Goal: Task Accomplishment & Management: Complete application form

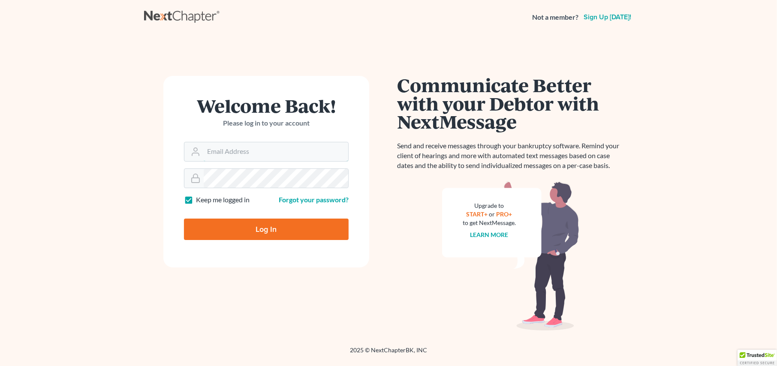
type input "[PERSON_NAME][EMAIL_ADDRESS][DOMAIN_NAME]"
click at [251, 230] on input "Log In" at bounding box center [266, 229] width 165 height 21
type input "Thinking..."
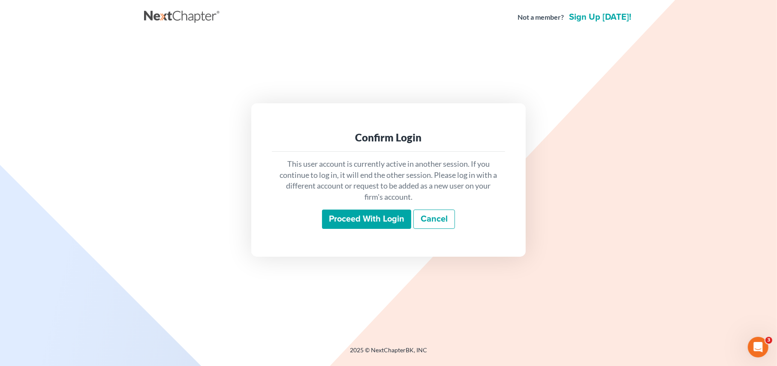
click at [365, 220] on input "Proceed with login" at bounding box center [366, 220] width 89 height 20
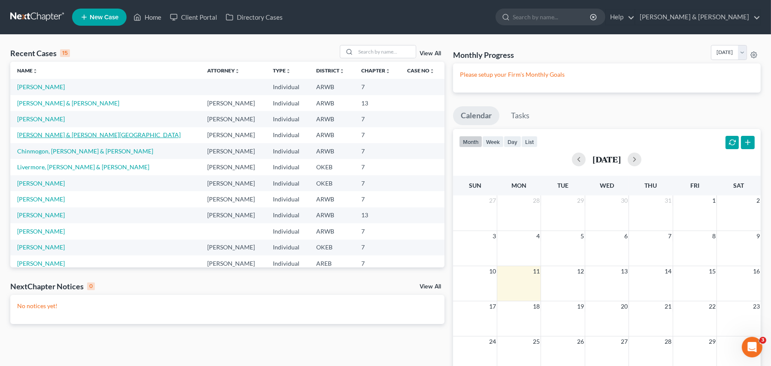
click at [76, 133] on link "[PERSON_NAME] & [PERSON_NAME][GEOGRAPHIC_DATA]" at bounding box center [98, 134] width 163 height 7
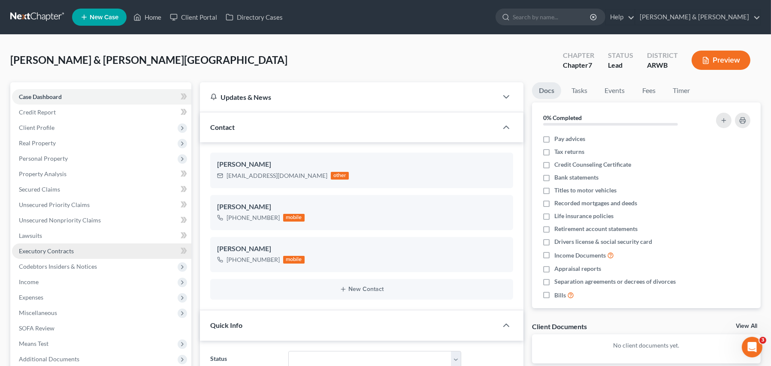
scroll to position [224, 0]
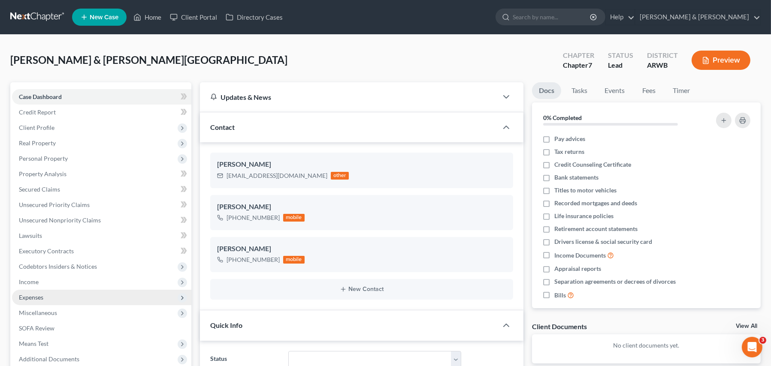
click at [33, 295] on span "Expenses" at bounding box center [31, 297] width 24 height 7
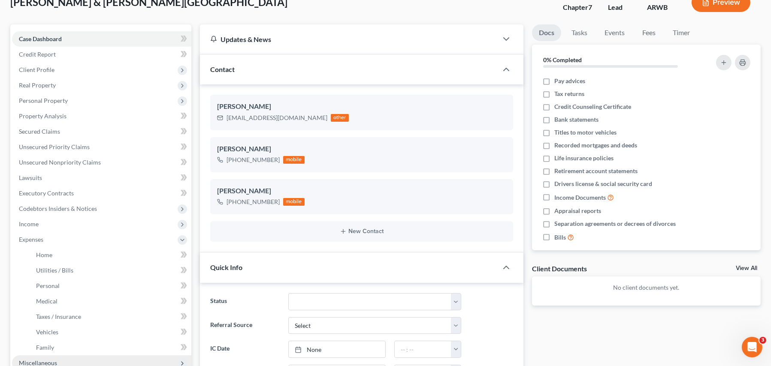
scroll to position [86, 0]
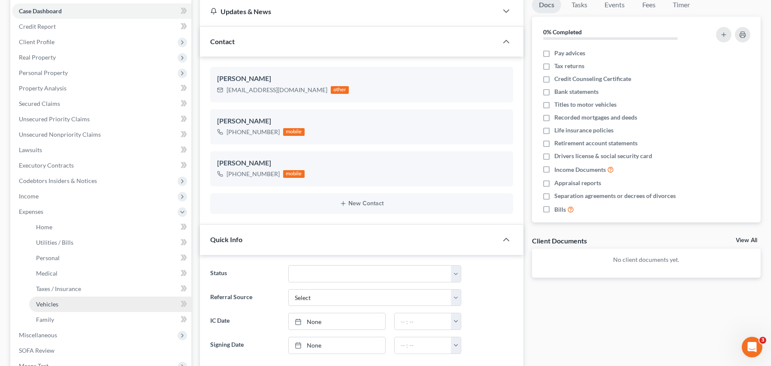
click at [40, 303] on span "Vehicles" at bounding box center [47, 304] width 22 height 7
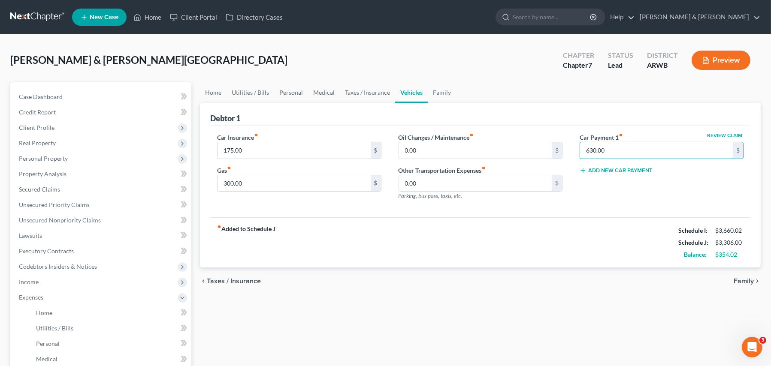
type input "630.00"
click at [649, 200] on div "Review Claim Car Payment 1 fiber_manual_record 630.00 $ Add New Car Payment" at bounding box center [661, 170] width 181 height 75
click at [599, 196] on div "Review Claim Car Payment 1 fiber_manual_record 630.00 $ Add New Car Payment" at bounding box center [661, 170] width 181 height 75
click at [284, 148] on input "175.00" at bounding box center [294, 150] width 153 height 16
type input "156"
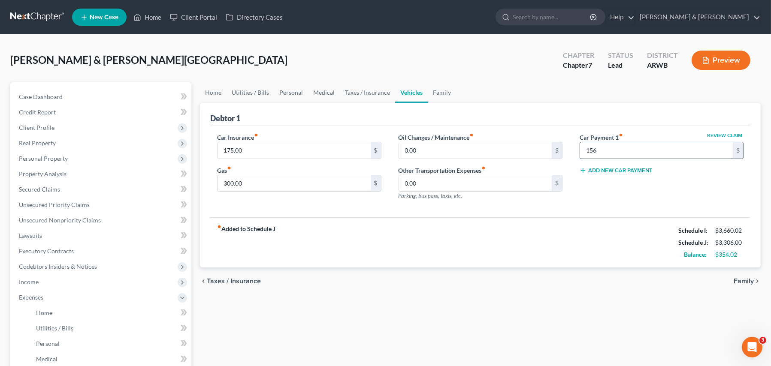
click at [600, 148] on input "156" at bounding box center [656, 150] width 153 height 16
type input "630.00"
click at [30, 285] on span "Income" at bounding box center [101, 282] width 179 height 15
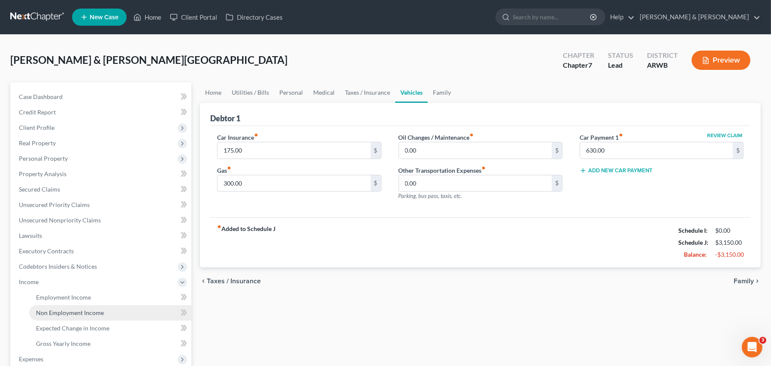
click at [54, 309] on span "Non Employment Income" at bounding box center [70, 312] width 68 height 7
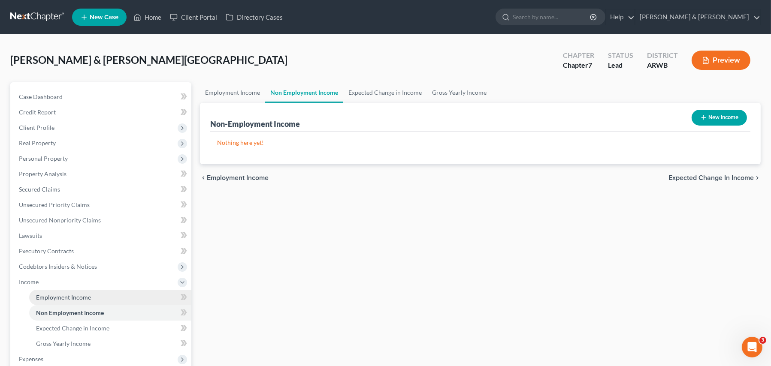
click at [61, 301] on link "Employment Income" at bounding box center [110, 297] width 162 height 15
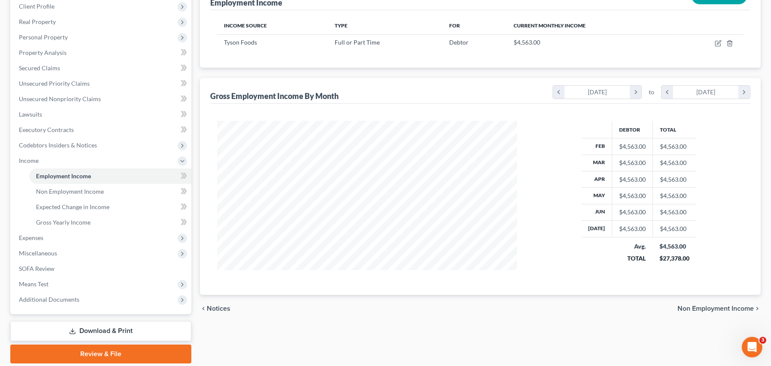
scroll to position [129, 0]
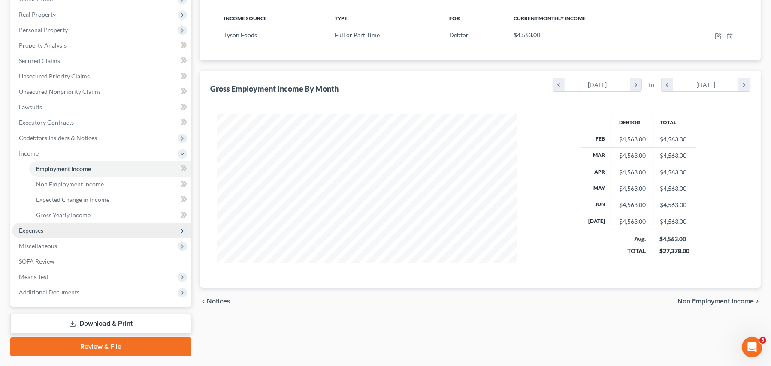
click at [30, 230] on span "Expenses" at bounding box center [31, 230] width 24 height 7
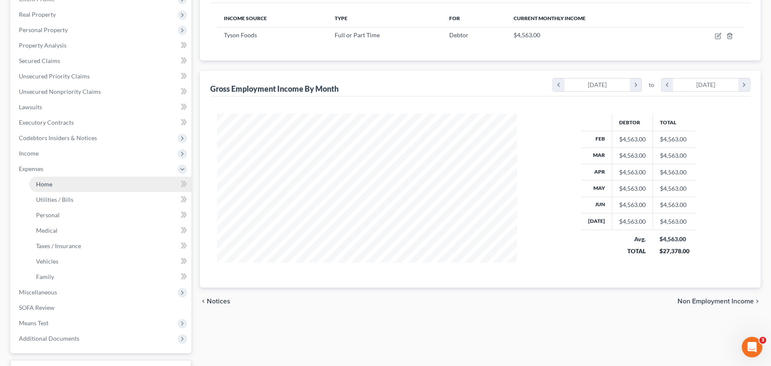
click at [47, 184] on span "Home" at bounding box center [44, 184] width 16 height 7
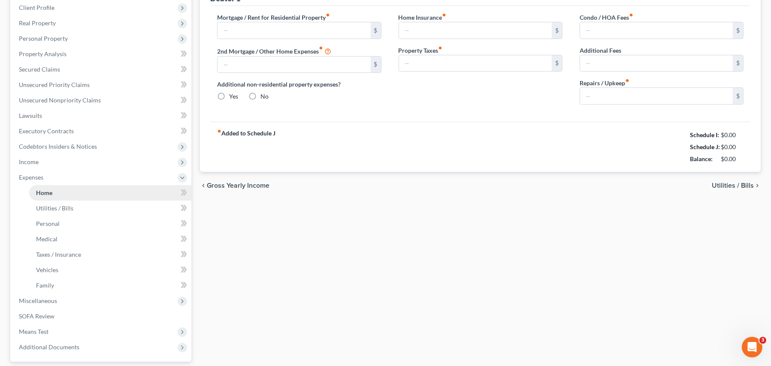
type input "0.00"
radio input "true"
type input "0.00"
type input "650.00"
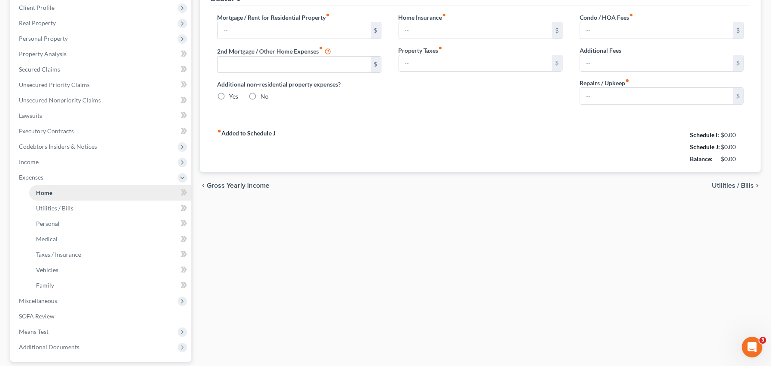
type input "0.00"
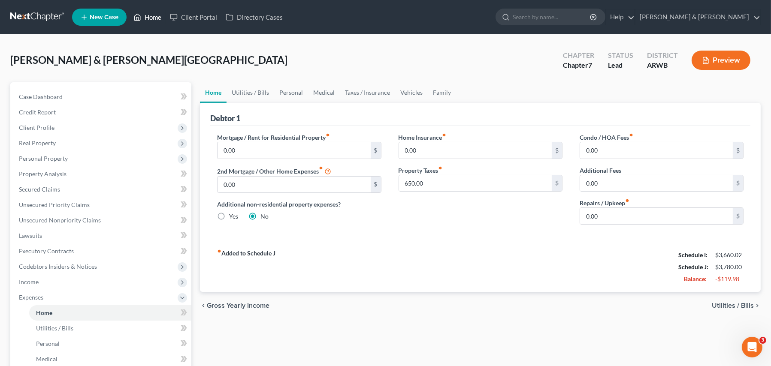
click at [149, 15] on link "Home" at bounding box center [147, 16] width 36 height 15
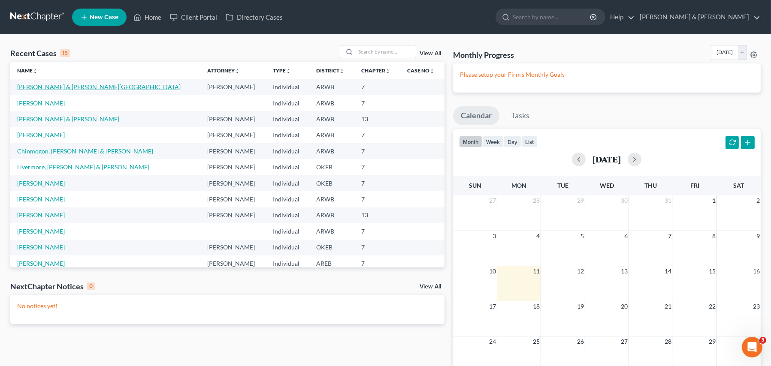
click at [80, 88] on link "[PERSON_NAME] & [PERSON_NAME][GEOGRAPHIC_DATA]" at bounding box center [98, 86] width 163 height 7
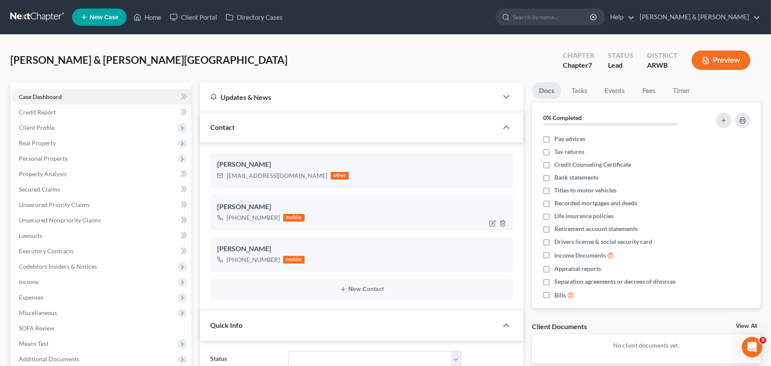
scroll to position [224, 0]
click at [28, 297] on span "Expenses" at bounding box center [31, 297] width 24 height 7
click at [59, 315] on link "Home" at bounding box center [110, 312] width 162 height 15
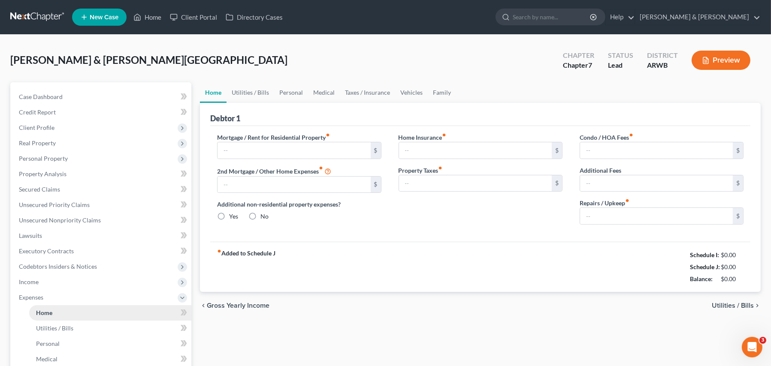
type input "0.00"
radio input "true"
type input "0.00"
type input "650.00"
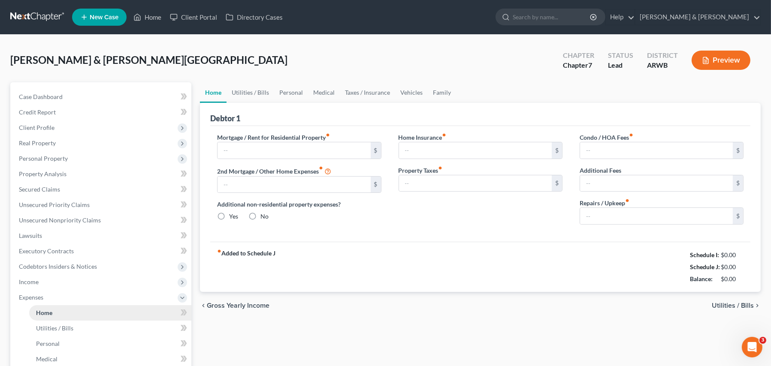
type input "0.00"
click at [247, 88] on link "Utilities / Bills" at bounding box center [251, 92] width 48 height 21
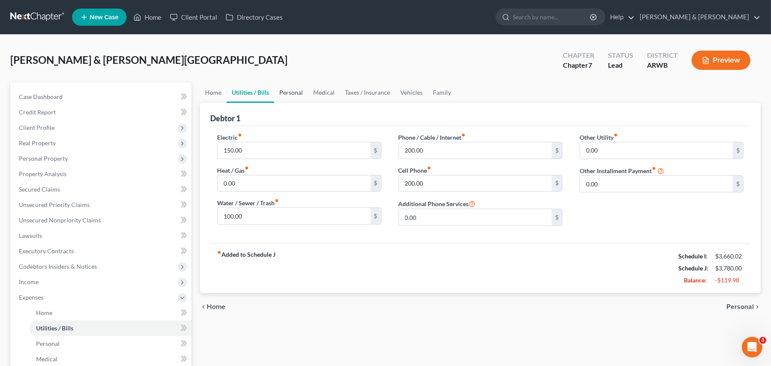
click at [282, 89] on link "Personal" at bounding box center [291, 92] width 34 height 21
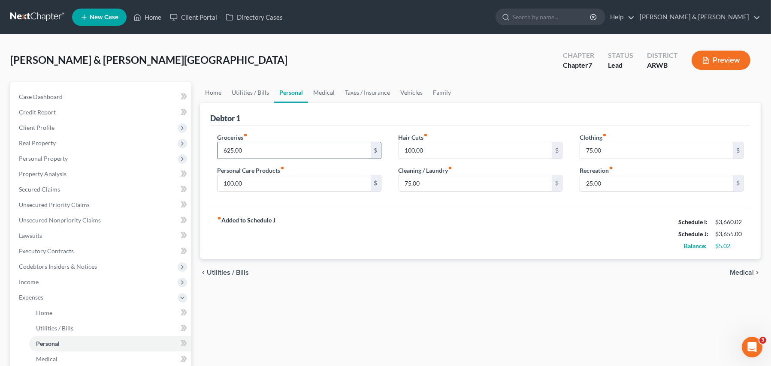
type input "625.00"
type input "75.00"
click at [492, 262] on div "chevron_left Utilities / Bills Medical chevron_right" at bounding box center [480, 272] width 561 height 27
click at [85, 222] on span "Unsecured Nonpriority Claims" at bounding box center [60, 220] width 82 height 7
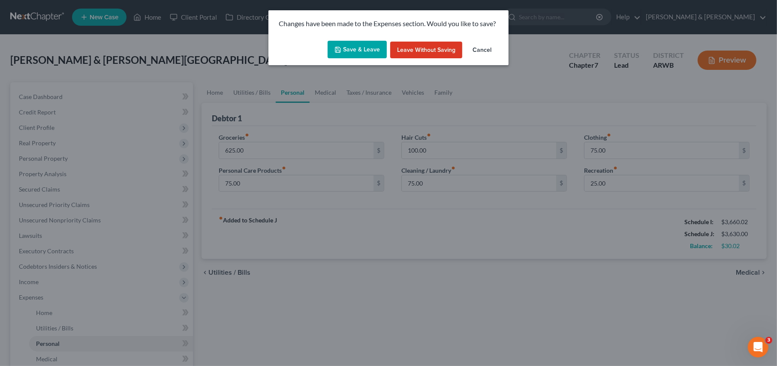
click at [368, 45] on button "Save & Leave" at bounding box center [357, 50] width 59 height 18
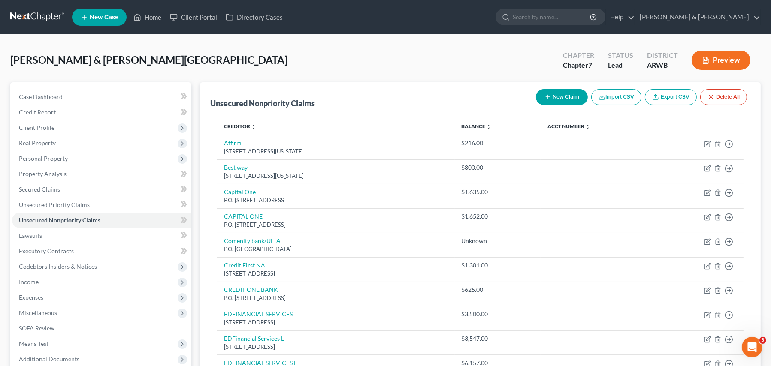
click at [561, 97] on button "New Claim" at bounding box center [562, 97] width 52 height 16
select select "2"
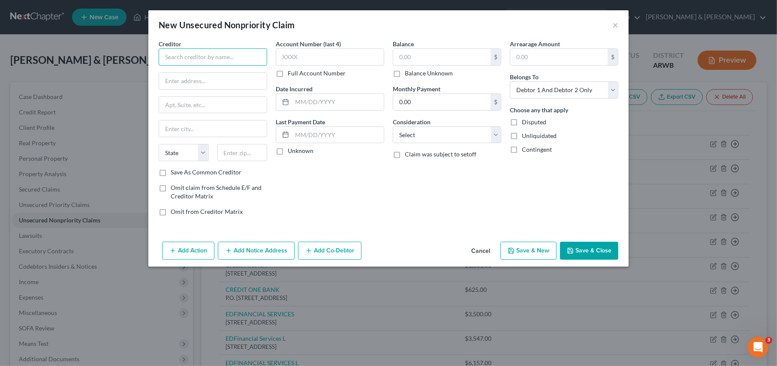
click at [179, 57] on input "text" at bounding box center [213, 56] width 109 height 17
click at [197, 55] on input "AT&T" at bounding box center [213, 56] width 109 height 17
click at [172, 55] on input "AT&T" at bounding box center [213, 56] width 109 height 17
click at [176, 79] on input "text" at bounding box center [213, 81] width 108 height 16
click at [169, 55] on input "AT&T" at bounding box center [213, 56] width 109 height 17
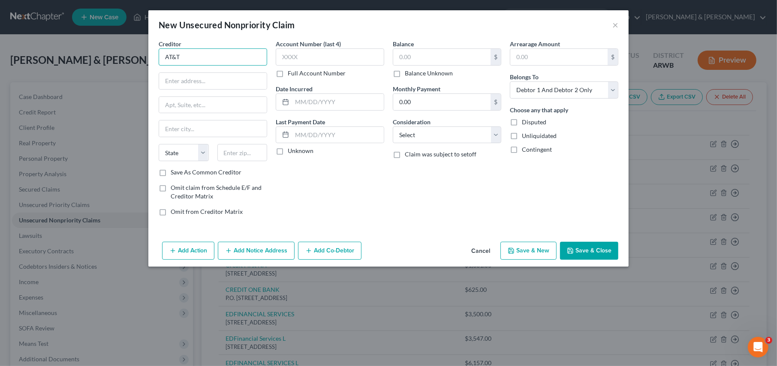
click at [183, 57] on input "AT&T" at bounding box center [213, 56] width 109 height 17
type input "AT&T"
click at [175, 57] on input "AT&T" at bounding box center [213, 56] width 109 height 17
click at [174, 78] on div "P.O. Box 6419, Carol Stream, IL 60197" at bounding box center [210, 79] width 89 height 7
type input "P.O. Box 6419"
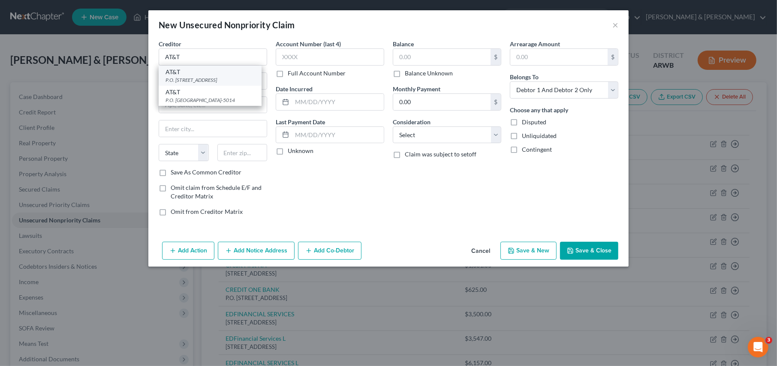
type input "Carol Stream"
select select "14"
type input "60197"
click at [206, 81] on input "P.O. Box 6419" at bounding box center [213, 81] width 108 height 16
type input "P.O. Box 6416"
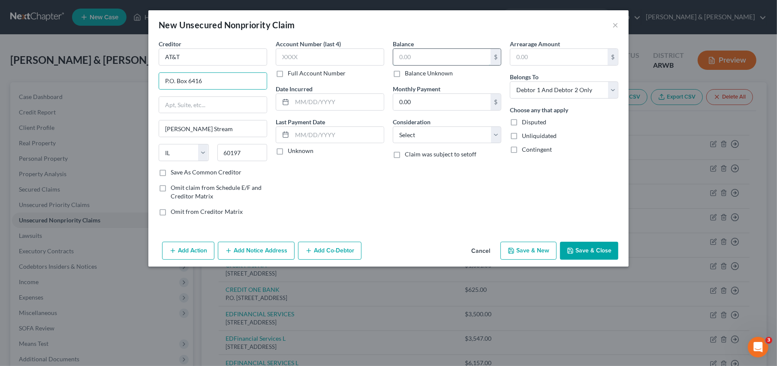
click at [414, 57] on input "text" at bounding box center [441, 57] width 97 height 16
type input "4,000.00"
click at [245, 155] on input "60197" at bounding box center [243, 152] width 50 height 17
paste input "6416"
type input "60197-6416"
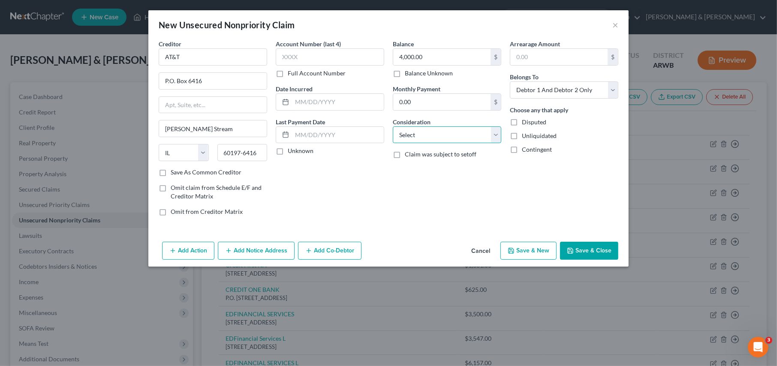
click at [408, 136] on select "Select Cable / Satellite Services Collection Agency Credit Card Debt Debt Couns…" at bounding box center [447, 135] width 109 height 17
select select "2"
click at [393, 127] on select "Select Cable / Satellite Services Collection Agency Credit Card Debt Debt Couns…" at bounding box center [447, 135] width 109 height 17
click at [582, 249] on button "Save & Close" at bounding box center [589, 251] width 58 height 18
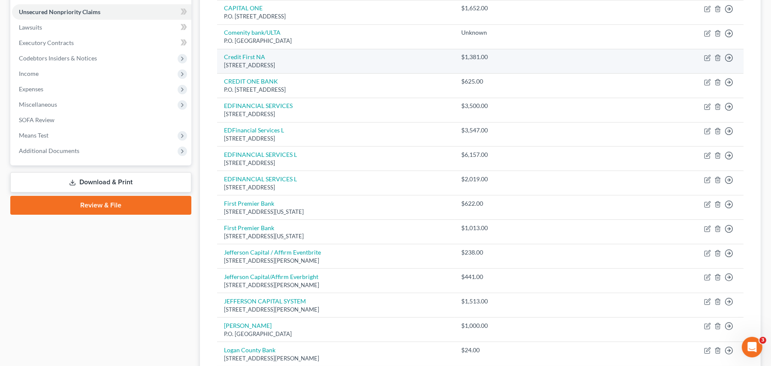
scroll to position [43, 0]
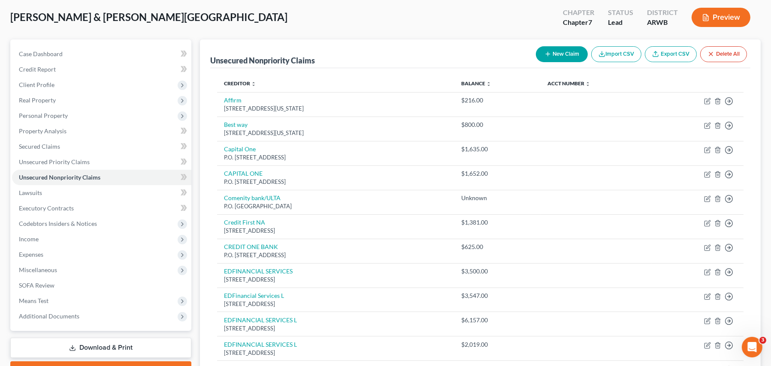
click at [101, 349] on link "Download & Print" at bounding box center [100, 348] width 181 height 20
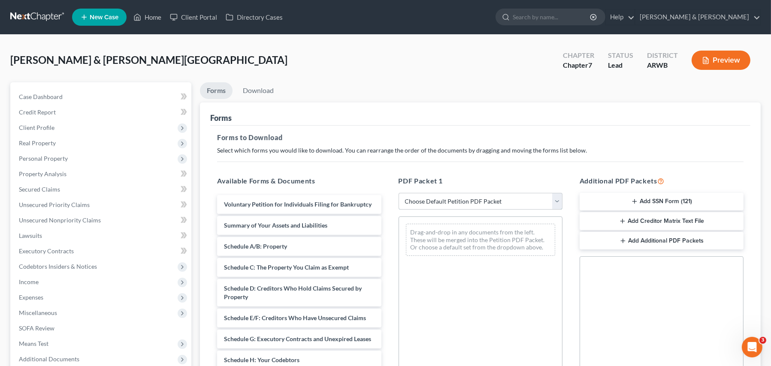
click at [449, 200] on select "Choose Default Petition PDF Packet Complete Bankruptcy Petition (all forms and …" at bounding box center [481, 201] width 164 height 17
click at [399, 193] on select "Choose Default Petition PDF Packet Complete Bankruptcy Petition (all forms and …" at bounding box center [481, 201] width 164 height 17
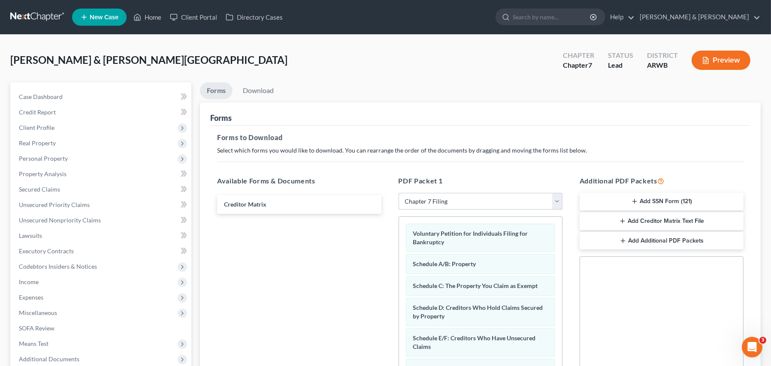
click at [416, 197] on select "Choose Default Petition PDF Packet Complete Bankruptcy Petition (all forms and …" at bounding box center [481, 201] width 164 height 17
select select "4"
click at [399, 193] on select "Choose Default Petition PDF Packet Complete Bankruptcy Petition (all forms and …" at bounding box center [481, 201] width 164 height 17
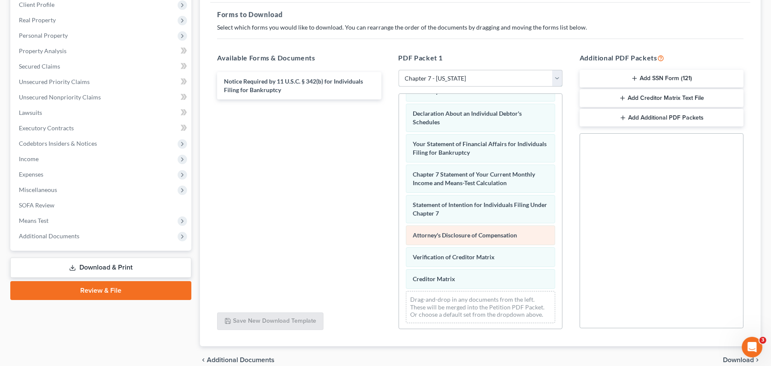
scroll to position [129, 0]
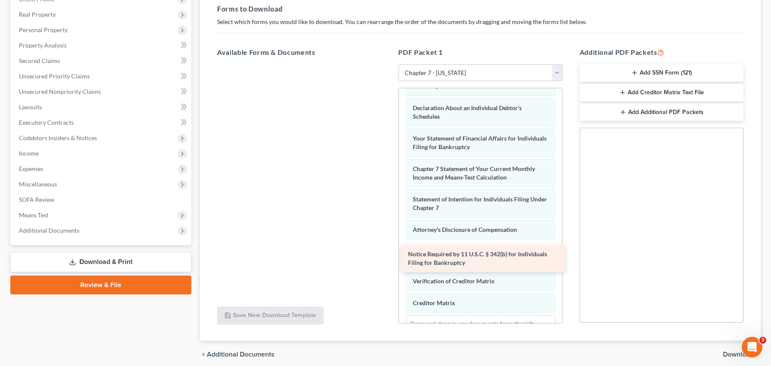
drag, startPoint x: 279, startPoint y: 83, endPoint x: 463, endPoint y: 263, distance: 257.0
click at [388, 64] on div "Notice Required by 11 U.S.C. § 342(b) for Individuals Filing for Bankruptcy Not…" at bounding box center [299, 64] width 178 height 0
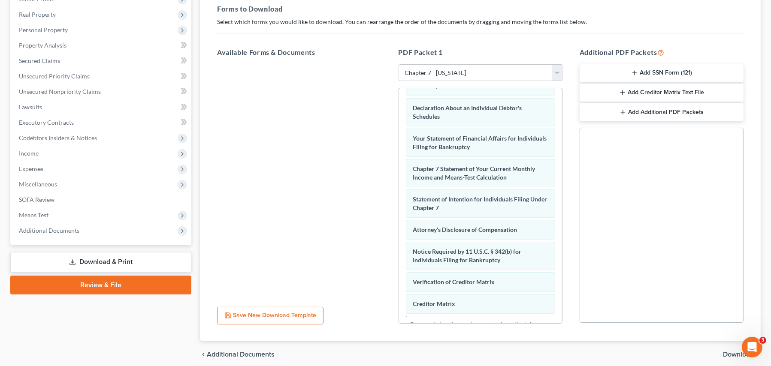
click at [673, 92] on button "Add Creditor Matrix Text File" at bounding box center [662, 93] width 164 height 18
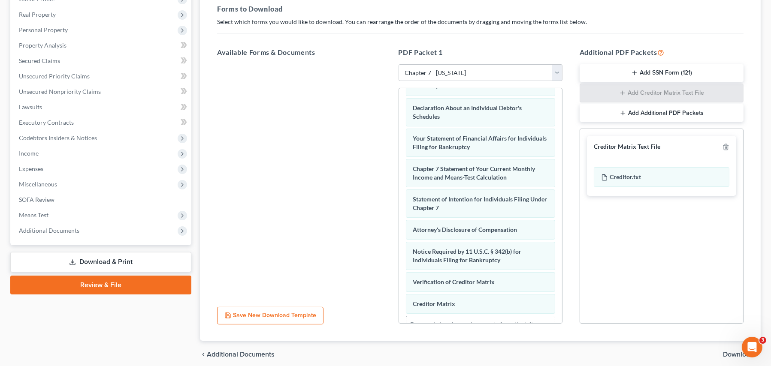
click at [722, 352] on div "chevron_left Additional Documents Download chevron_right" at bounding box center [480, 354] width 561 height 27
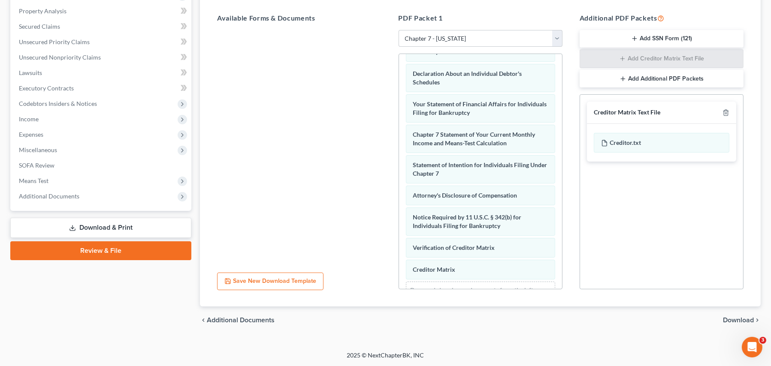
click at [733, 319] on span "Download" at bounding box center [738, 320] width 31 height 7
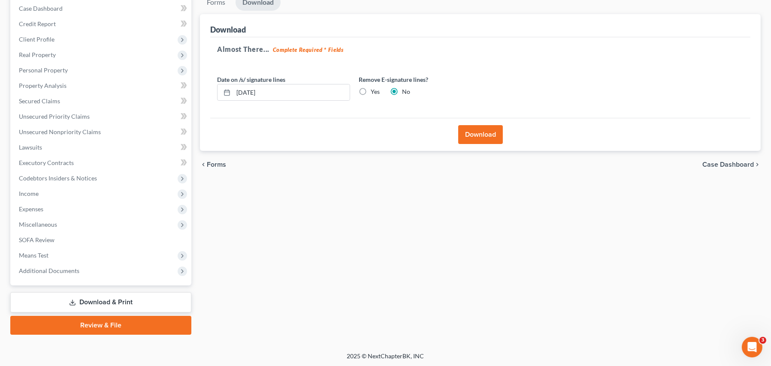
click at [371, 91] on label "Yes" at bounding box center [375, 92] width 9 height 9
click at [374, 91] on input "Yes" at bounding box center [377, 91] width 6 height 6
radio input "true"
radio input "false"
click at [280, 93] on input "08/11/2025" at bounding box center [291, 93] width 116 height 16
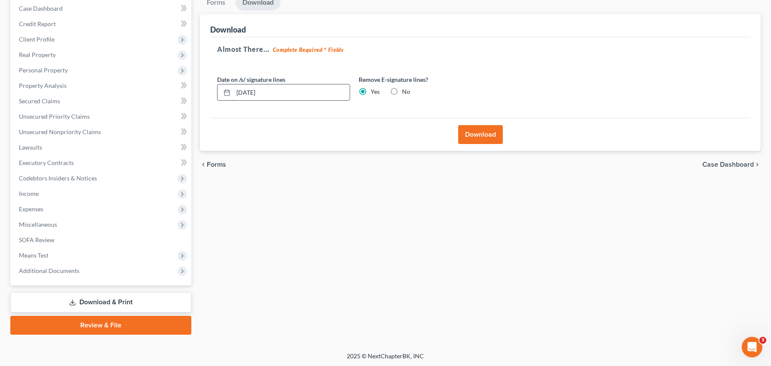
click at [280, 93] on input "08/11/2025" at bounding box center [291, 93] width 116 height 16
click at [471, 138] on button "Download" at bounding box center [480, 134] width 45 height 19
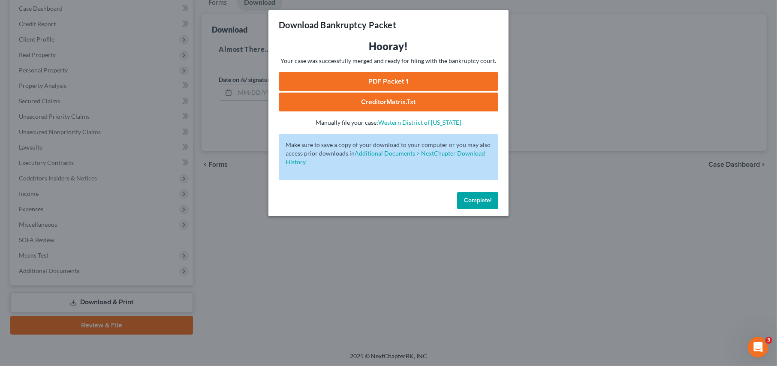
click at [390, 77] on link "PDF Packet 1" at bounding box center [389, 81] width 220 height 19
click at [366, 103] on link "CreditorMatrix.txt" at bounding box center [389, 102] width 220 height 19
click at [473, 196] on button "Complete!" at bounding box center [477, 200] width 41 height 17
